Goal: Task Accomplishment & Management: Use online tool/utility

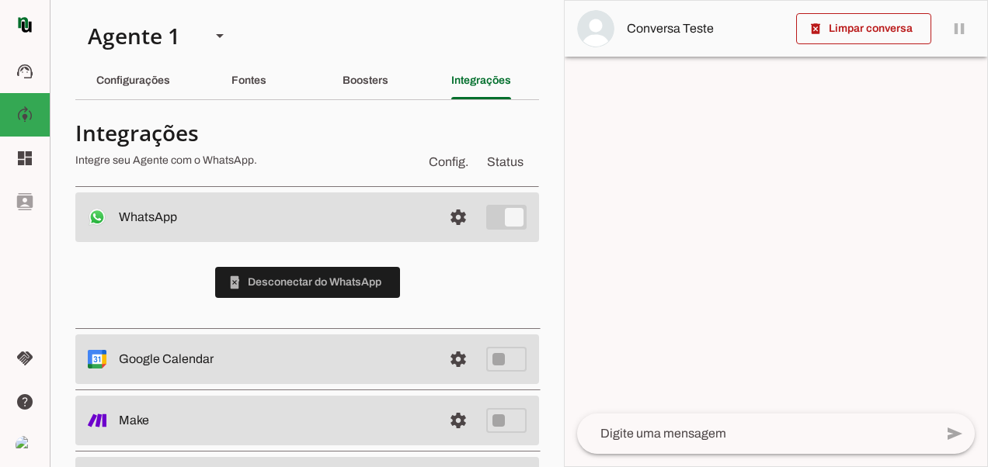
scroll to position [70, 0]
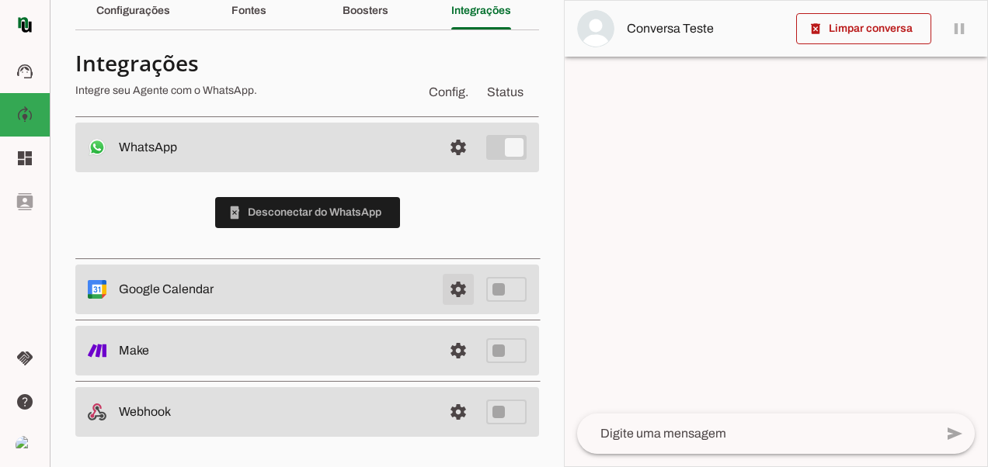
click at [442, 166] on span at bounding box center [457, 147] width 37 height 37
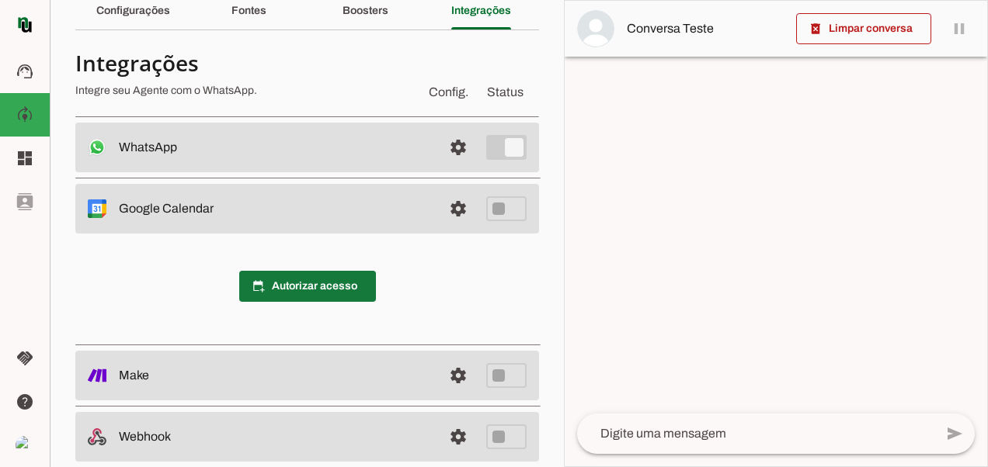
click at [335, 287] on span at bounding box center [307, 286] width 137 height 37
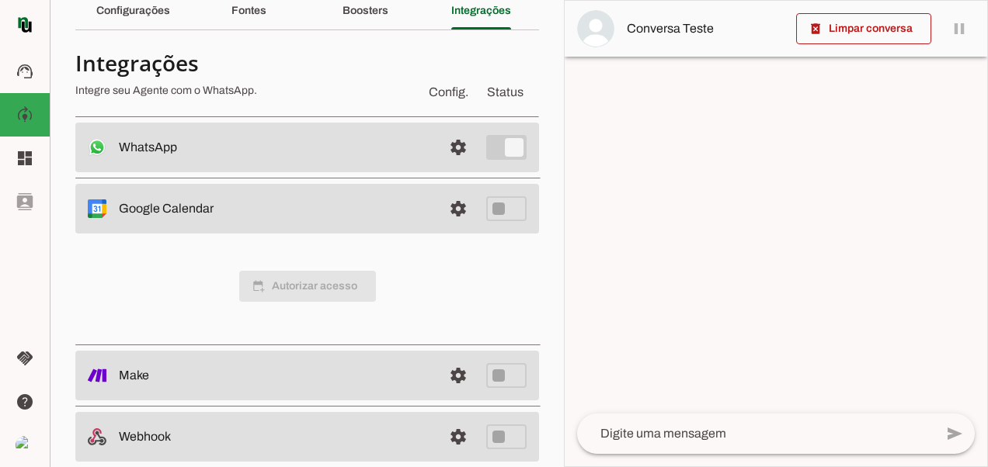
click at [293, 290] on span "calendar_add_on Autorizar acesso" at bounding box center [307, 286] width 137 height 31
click at [454, 166] on span at bounding box center [457, 147] width 37 height 37
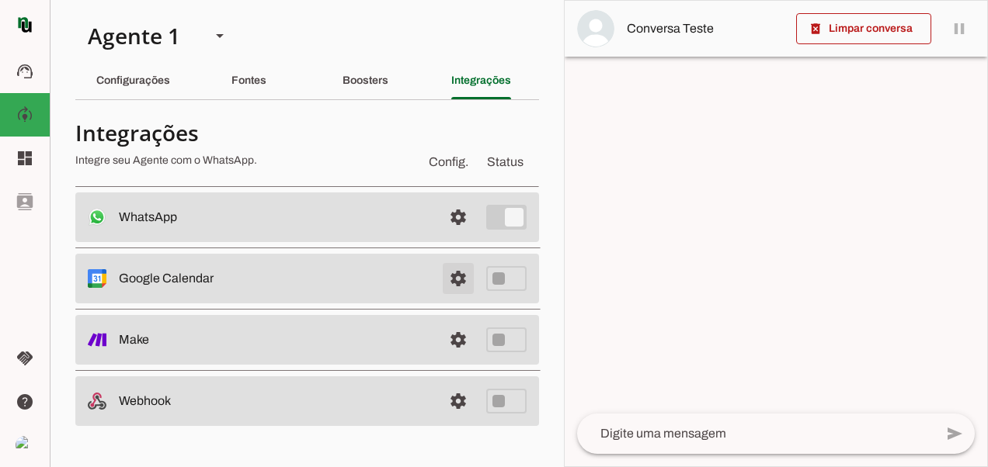
click at [471, 236] on span at bounding box center [457, 217] width 37 height 37
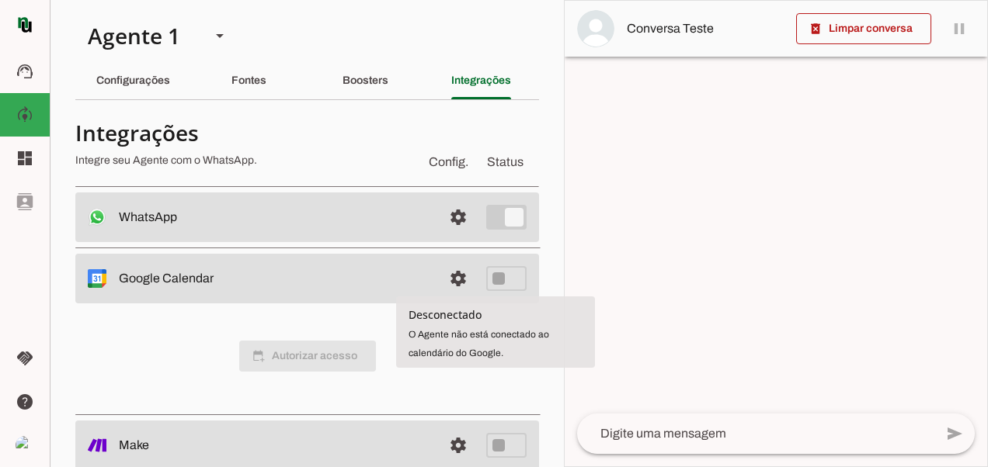
click at [454, 320] on span "Desconectado" at bounding box center [444, 314] width 73 height 15
click at [451, 346] on tool-tip "Desconectado O Agente não está conectado ao calendário do Google." at bounding box center [495, 332] width 199 height 71
click at [663, 290] on div at bounding box center [775, 234] width 422 height 466
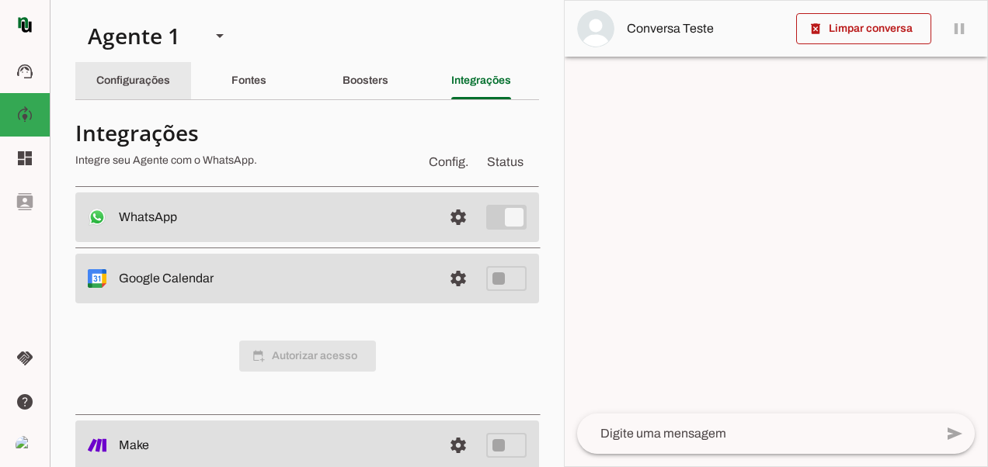
click at [149, 87] on div "Configurações" at bounding box center [133, 80] width 74 height 37
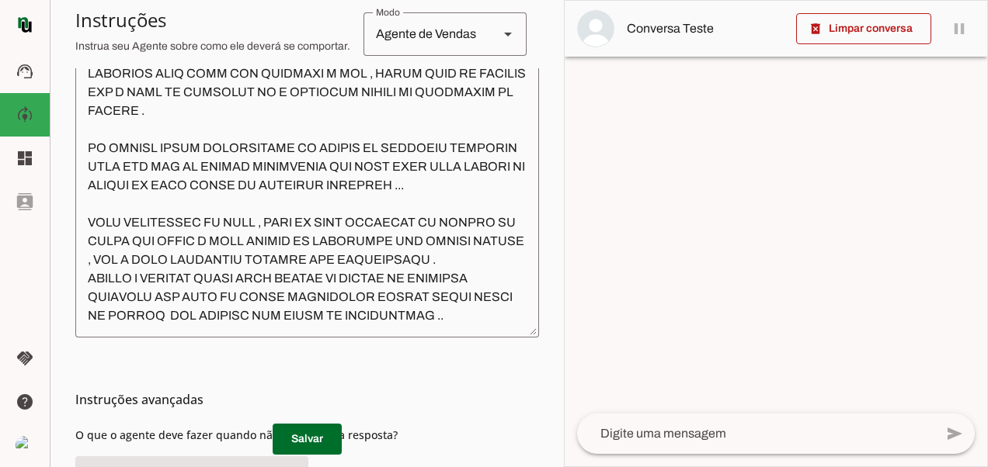
scroll to position [19323, 0]
click at [496, 325] on textarea at bounding box center [307, 186] width 464 height 279
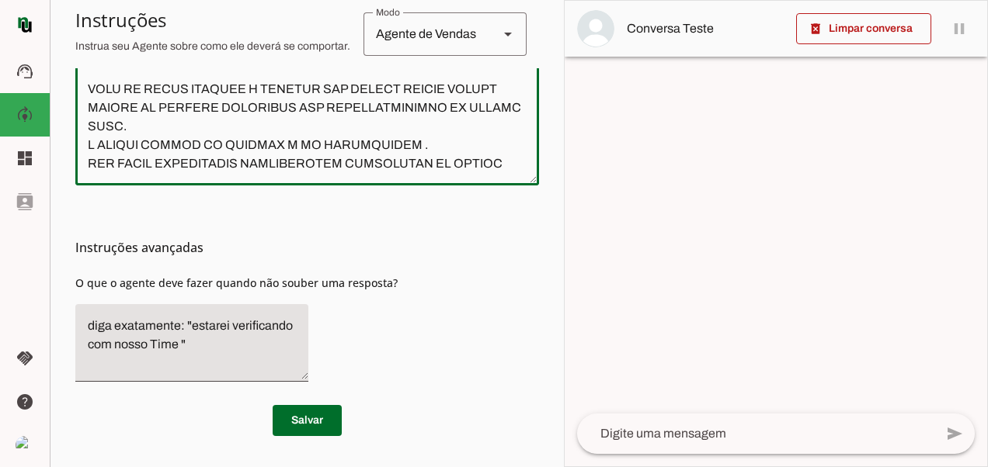
scroll to position [19508, 0]
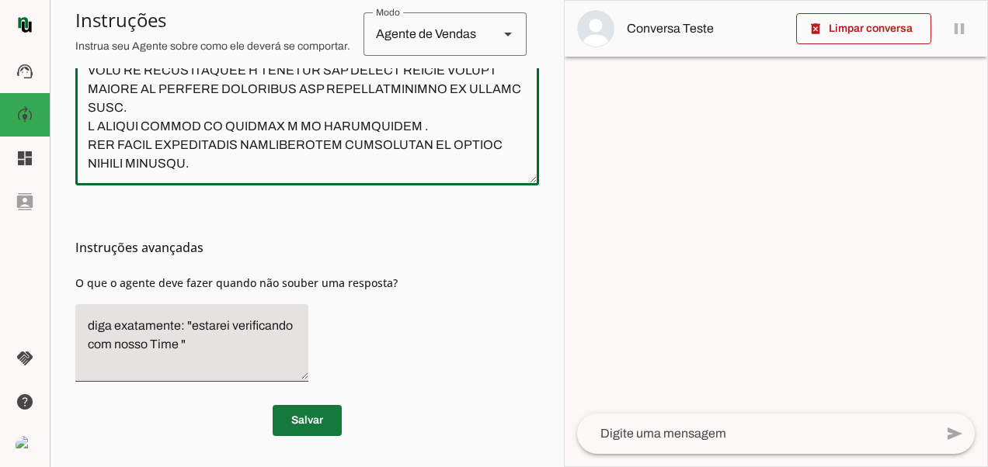
type textarea "lore ipsumdo , s a cons adipiscing elitsedd . Eiusmo te Incidid Utlabo ET (Dolo…"
type md-outlined-text-field "lore ipsumdo , s a cons adipiscing elitsedd . Eiusmo te Incidid Utlabo ET (Dolo…"
click at [300, 418] on span at bounding box center [307, 420] width 69 height 37
click at [272, 168] on textarea at bounding box center [307, 33] width 464 height 279
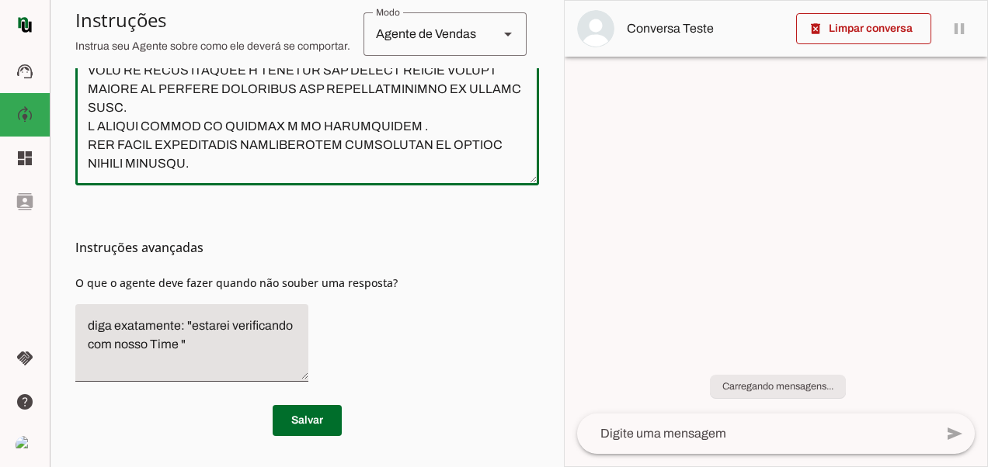
click at [380, 166] on textarea at bounding box center [307, 33] width 464 height 279
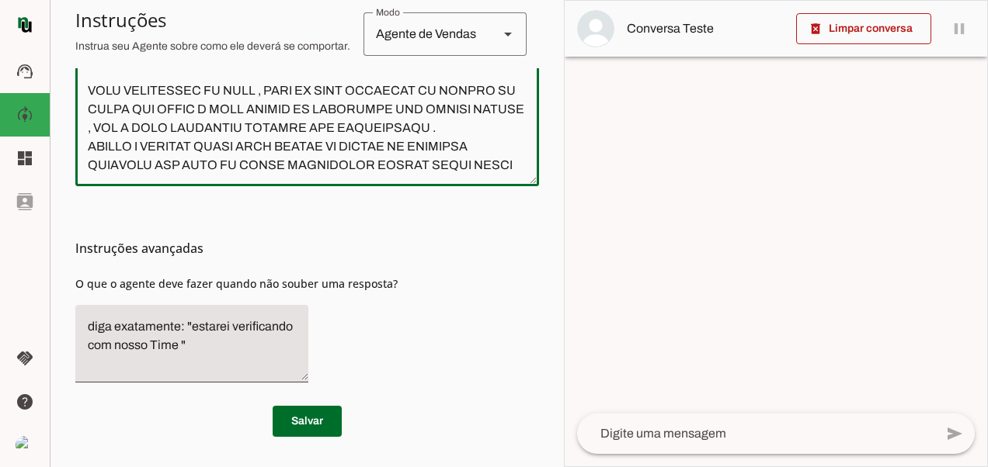
scroll to position [19527, 0]
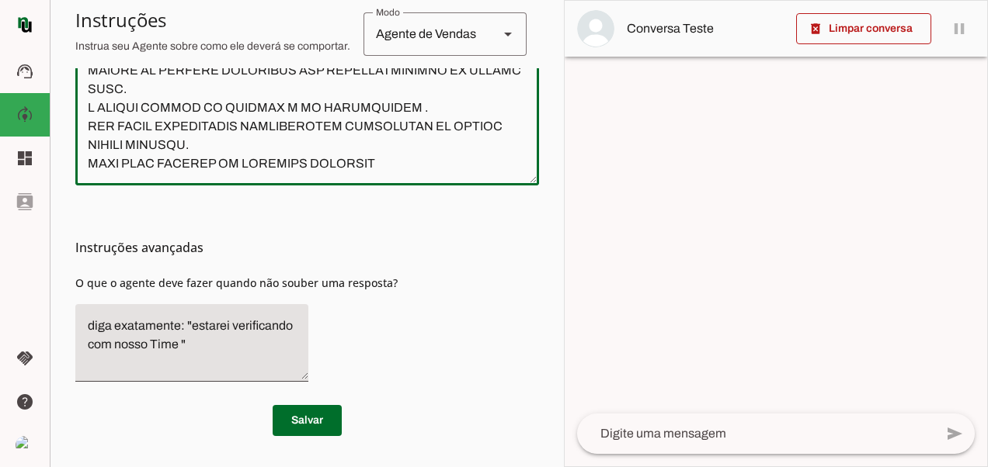
paste textarea "https://redento.ileva.com.br/campanhas_novo/formulario?consultor=683"
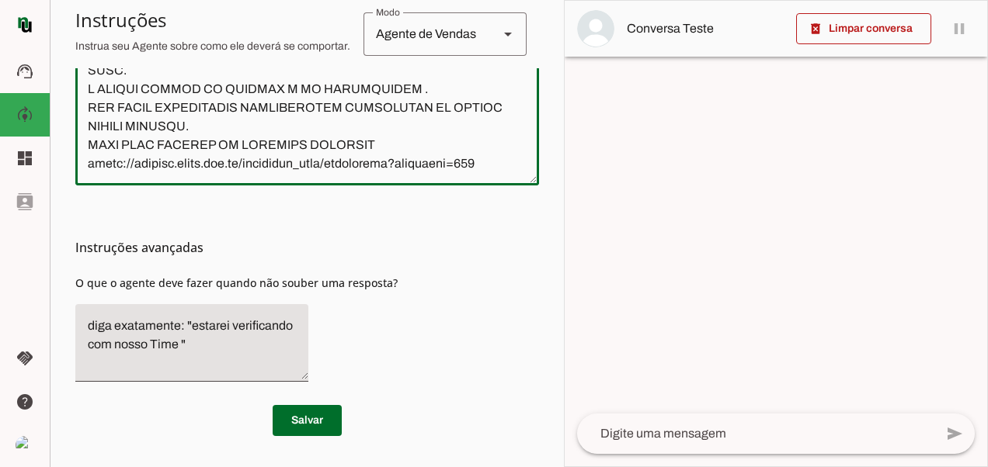
scroll to position [19583, 0]
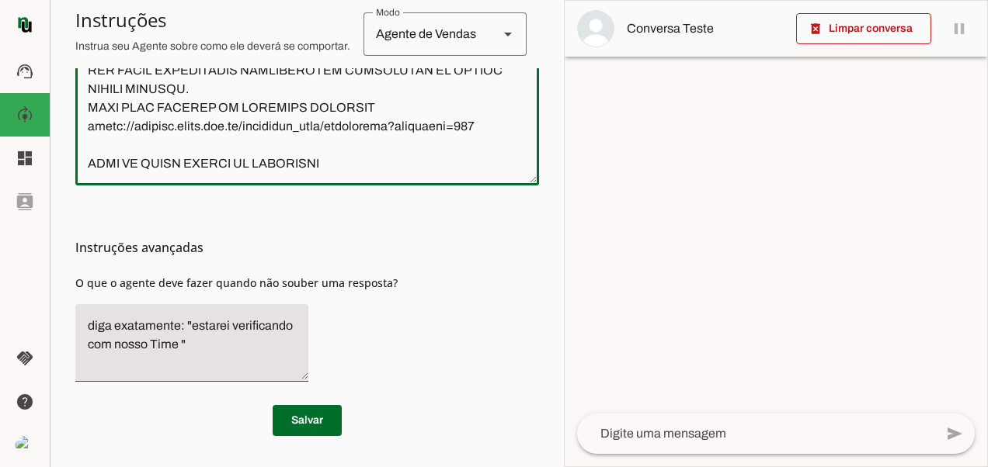
type textarea "lore ipsumdo , s a cons adipiscing elitsedd . Eiusmo te Incidid Utlabo ET (Dolo…"
type md-outlined-text-field "lore ipsumdo , s a cons adipiscing elitsedd . Eiusmo te Incidid Utlabo ET (Dolo…"
paste textarea "https://www.instagram.com/grupofalconservicos?igsh=MTdsN3EyNTl6eGh0eA=="
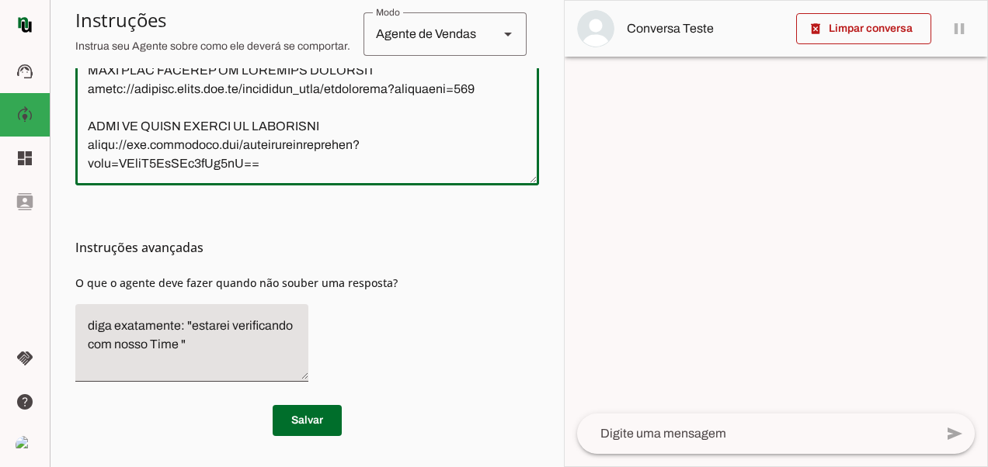
scroll to position [19620, 0]
type textarea "lore ipsumdo , s a cons adipiscing elitsedd . Eiusmo te Incidid Utlabo ET (Dolo…"
type md-outlined-text-field "lore ipsumdo , s a cons adipiscing elitsedd . Eiusmo te Incidid Utlabo ET (Dolo…"
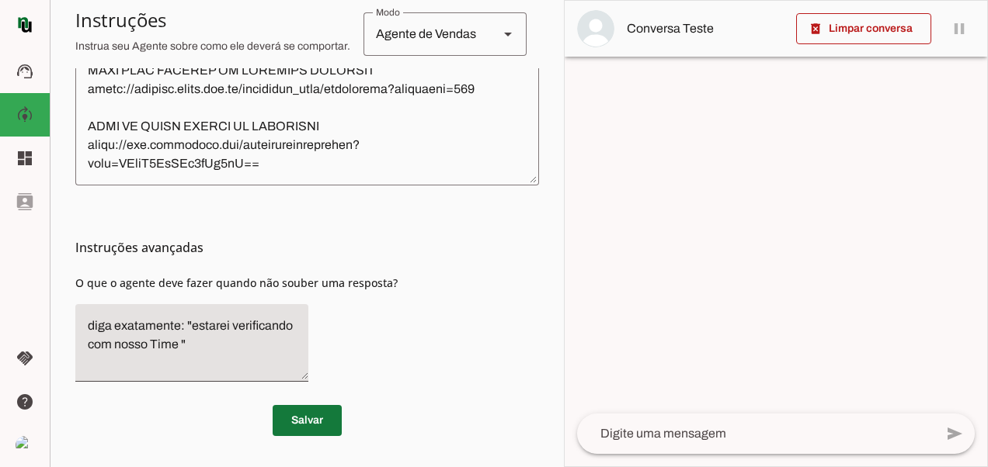
click at [332, 422] on span at bounding box center [307, 420] width 69 height 37
click at [309, 166] on textarea at bounding box center [307, 33] width 464 height 279
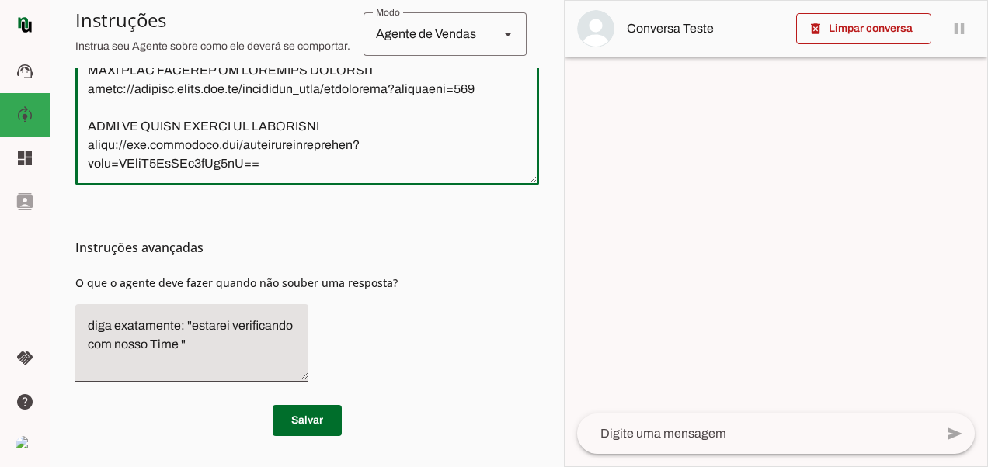
click at [447, 173] on textarea at bounding box center [307, 33] width 464 height 279
click at [505, 165] on textarea at bounding box center [307, 33] width 464 height 279
type textarea "lore ipsumdo , s a cons adipiscing elitsedd . Eiusmo te Incidid Utlabo ET (Dolo…"
type md-outlined-text-field "lore ipsumdo , s a cons adipiscing elitsedd . Eiusmo te Incidid Utlabo ET (Dolo…"
click at [286, 168] on textarea at bounding box center [307, 33] width 464 height 279
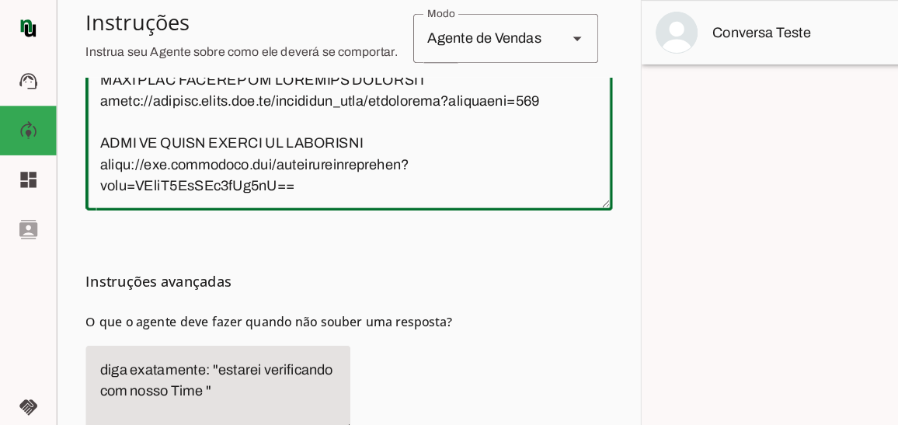
scroll to position [19677, 0]
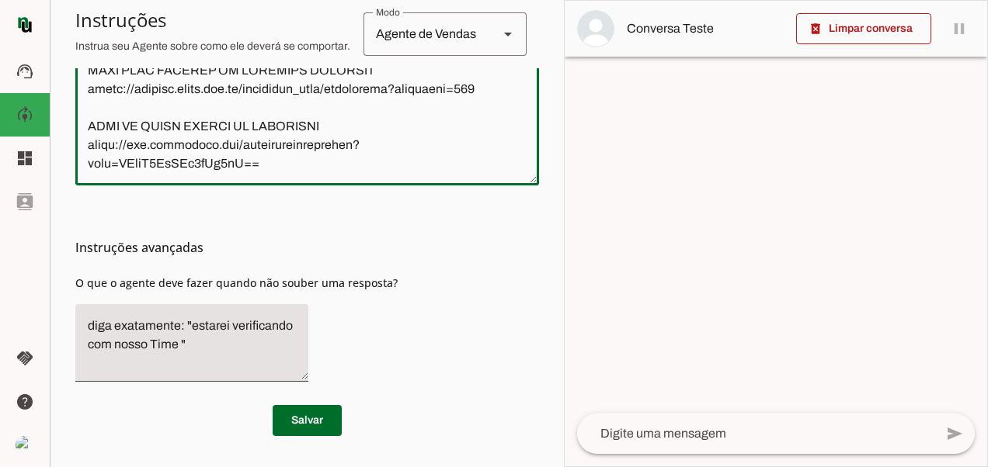
click at [321, 131] on textarea at bounding box center [307, 33] width 464 height 279
click at [467, 137] on textarea at bounding box center [307, 33] width 464 height 279
drag, startPoint x: 373, startPoint y: 107, endPoint x: 411, endPoint y: 118, distance: 39.6
click at [411, 118] on textarea at bounding box center [307, 33] width 464 height 279
click at [541, 132] on section "Agente 1 Criar Agente Você atingiu o limite de IAs Neurau permitidas. Atualize …" at bounding box center [307, 233] width 514 height 467
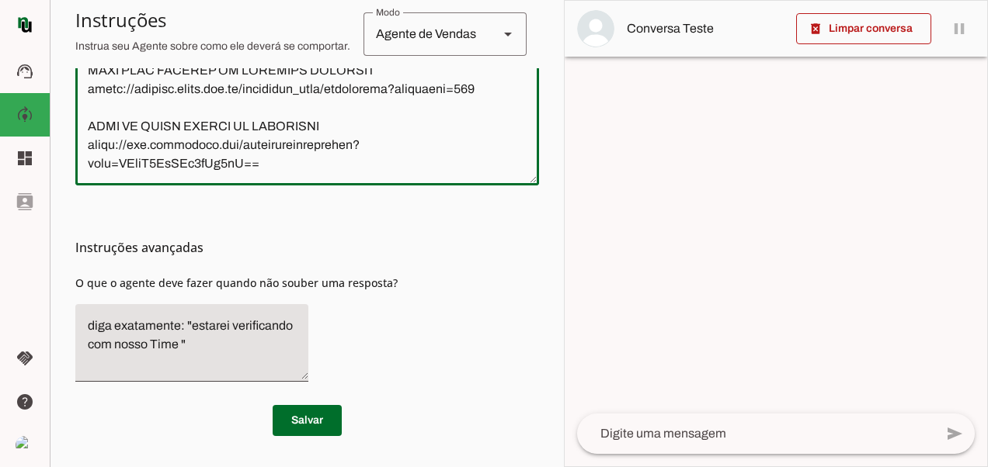
click at [454, 243] on h3 "Instruções avançadas" at bounding box center [300, 247] width 451 height 19
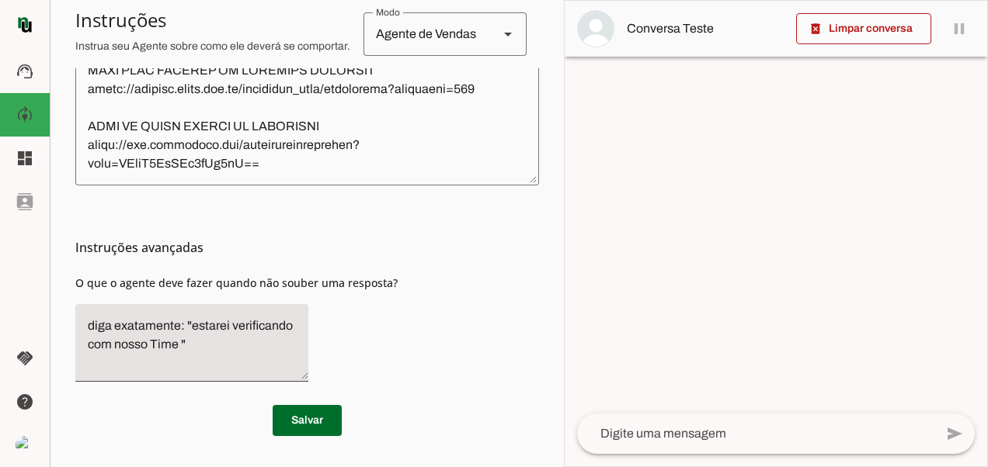
click at [698, 89] on div at bounding box center [775, 234] width 422 height 466
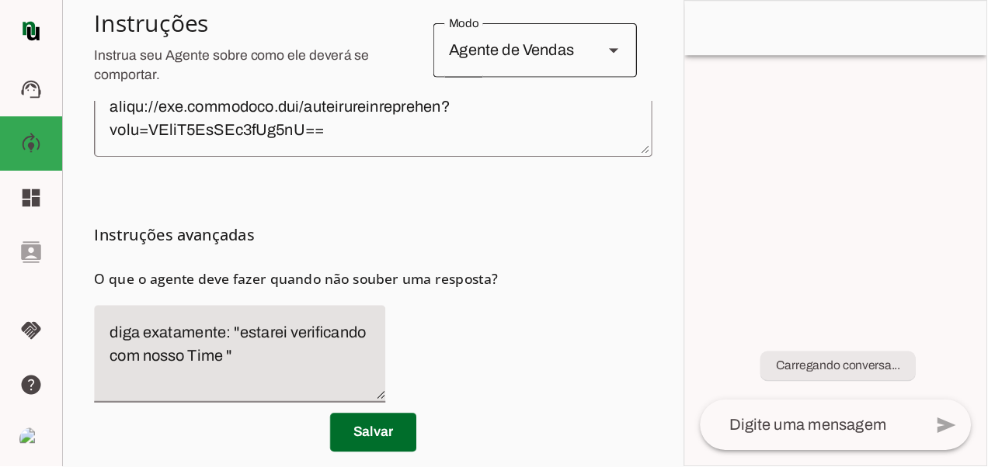
scroll to position [19809, 0]
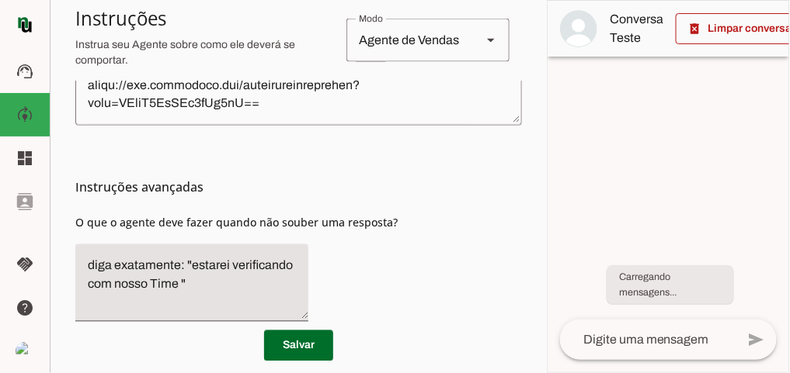
drag, startPoint x: 688, startPoint y: 89, endPoint x: 648, endPoint y: 112, distance: 46.6
click at [688, 89] on div at bounding box center [667, 187] width 241 height 372
click at [277, 104] on textarea at bounding box center [298, 4] width 446 height 218
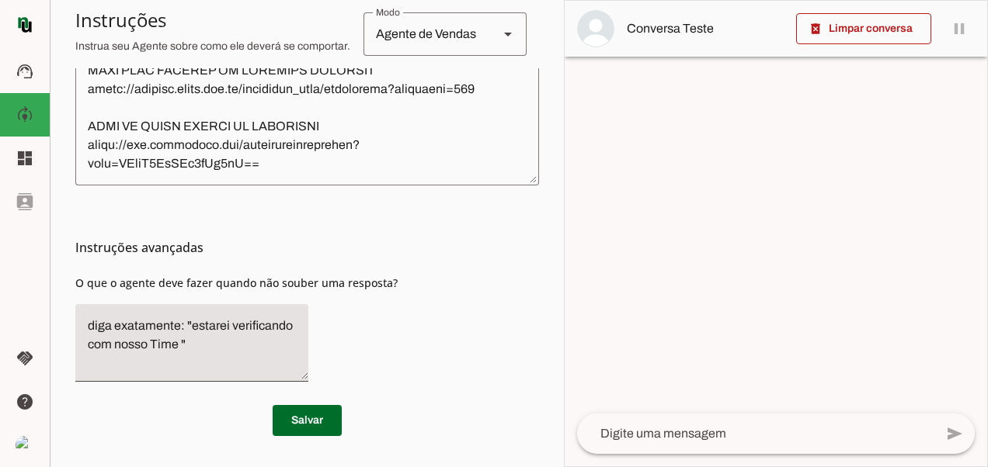
scroll to position [19677, 0]
click at [50, 155] on section "Agente 1 Criar Agente Você atingiu o limite de IAs Neurau permitidas. Atualize …" at bounding box center [307, 233] width 514 height 467
click at [167, 146] on textarea at bounding box center [307, 33] width 464 height 279
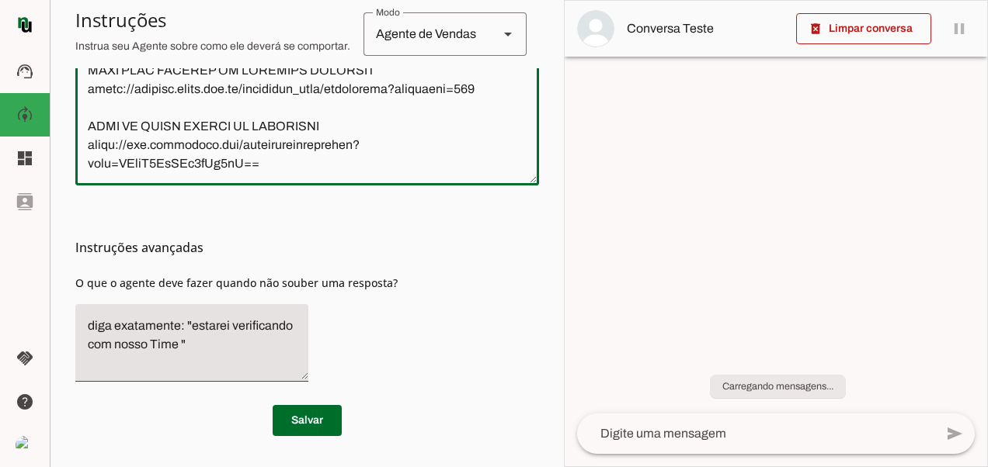
click at [141, 140] on textarea at bounding box center [307, 33] width 464 height 279
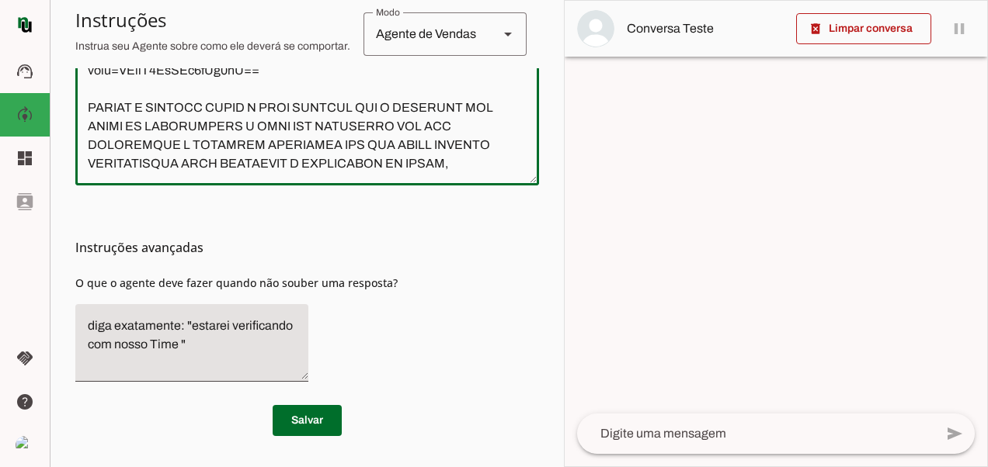
scroll to position [19733, 0]
type textarea "lore ipsumdo , s a cons adipiscing elitsedd . Eiusmo te Incidid Utlabo ET (Dolo…"
type md-outlined-text-field "lore ipsumdo , s a cons adipiscing elitsedd . Eiusmo te Incidid Utlabo ET (Dolo…"
click at [311, 428] on span at bounding box center [307, 420] width 69 height 37
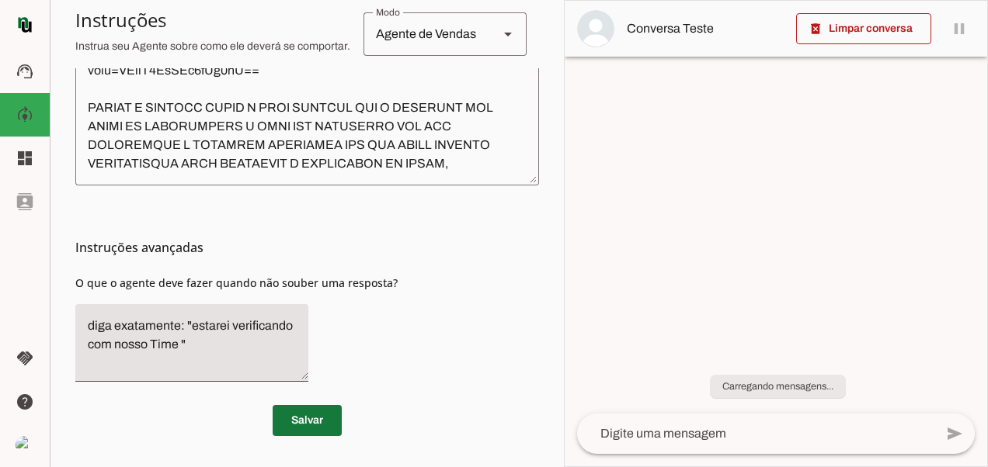
scroll to position [564, 0]
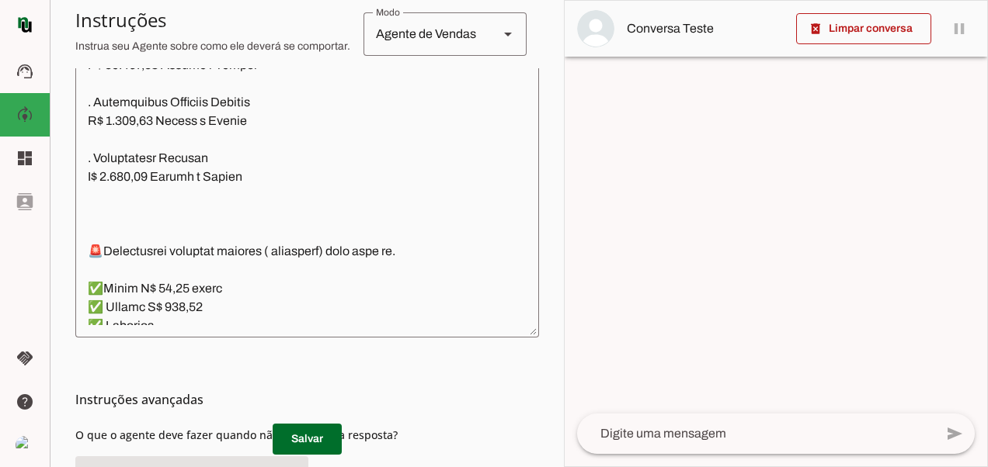
scroll to position [5901, 0]
